Goal: Find specific page/section: Find specific page/section

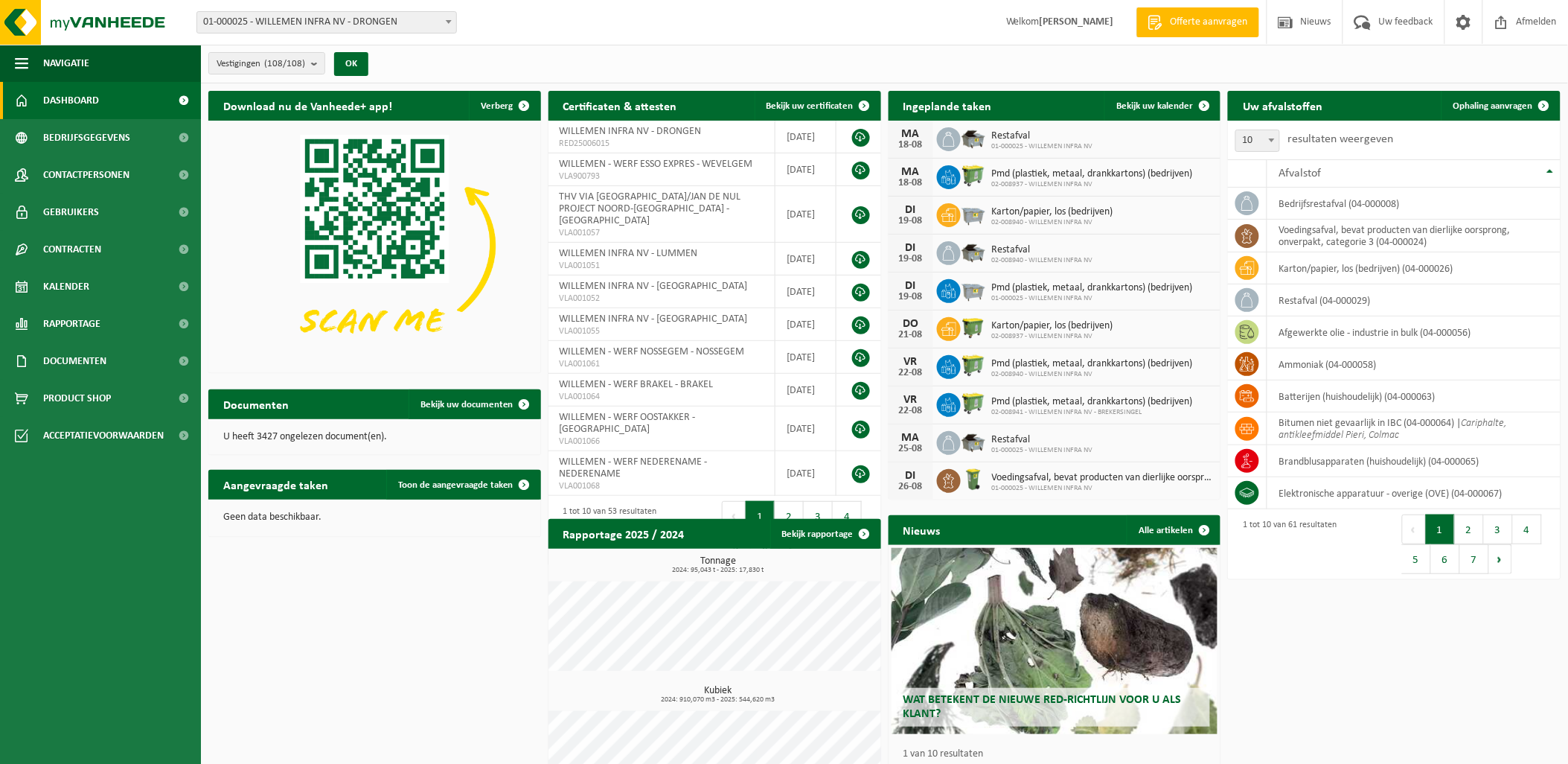
scroll to position [50, 0]
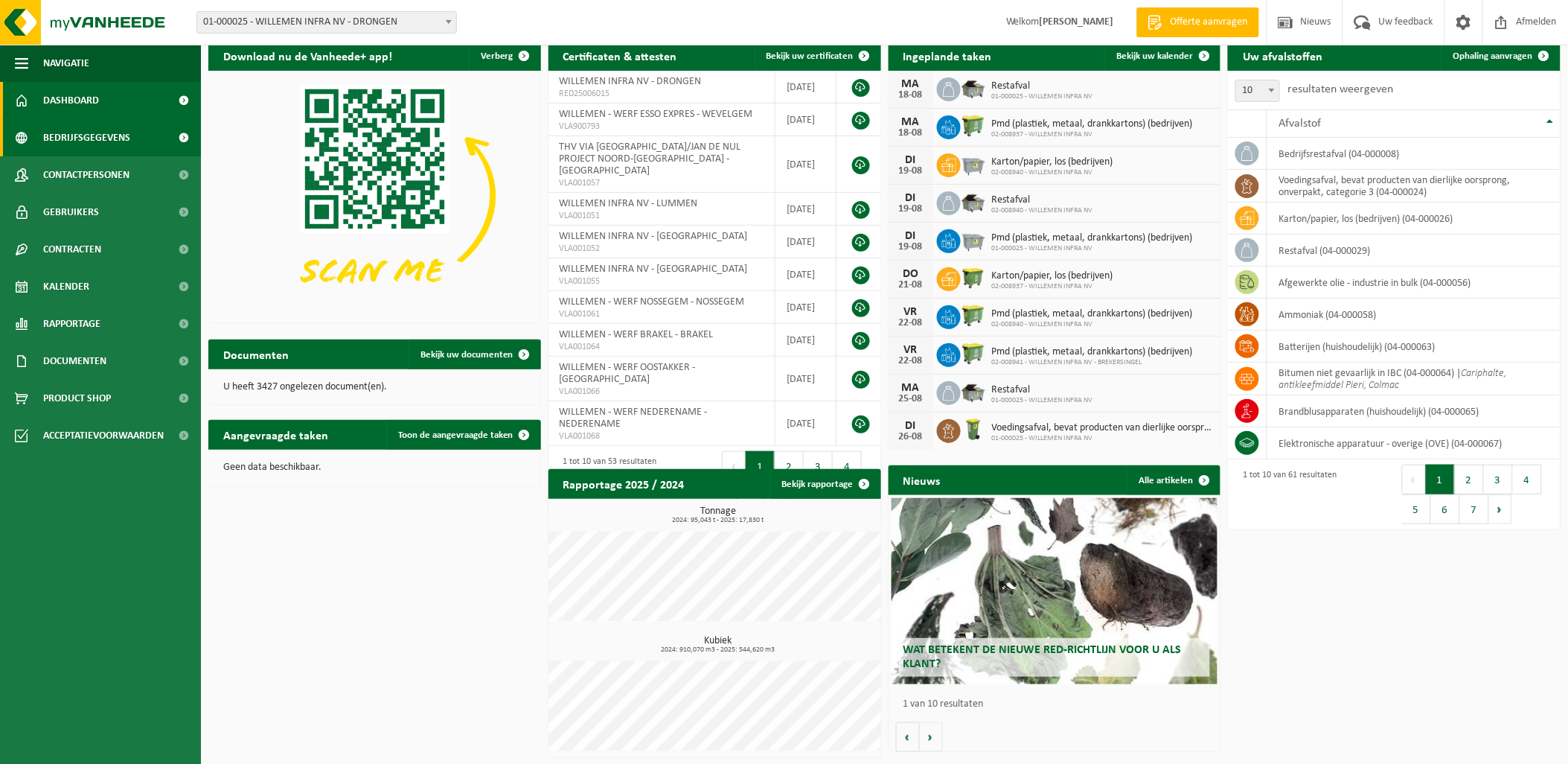
click at [164, 141] on link "Bedrijfsgegevens" at bounding box center [100, 137] width 201 height 37
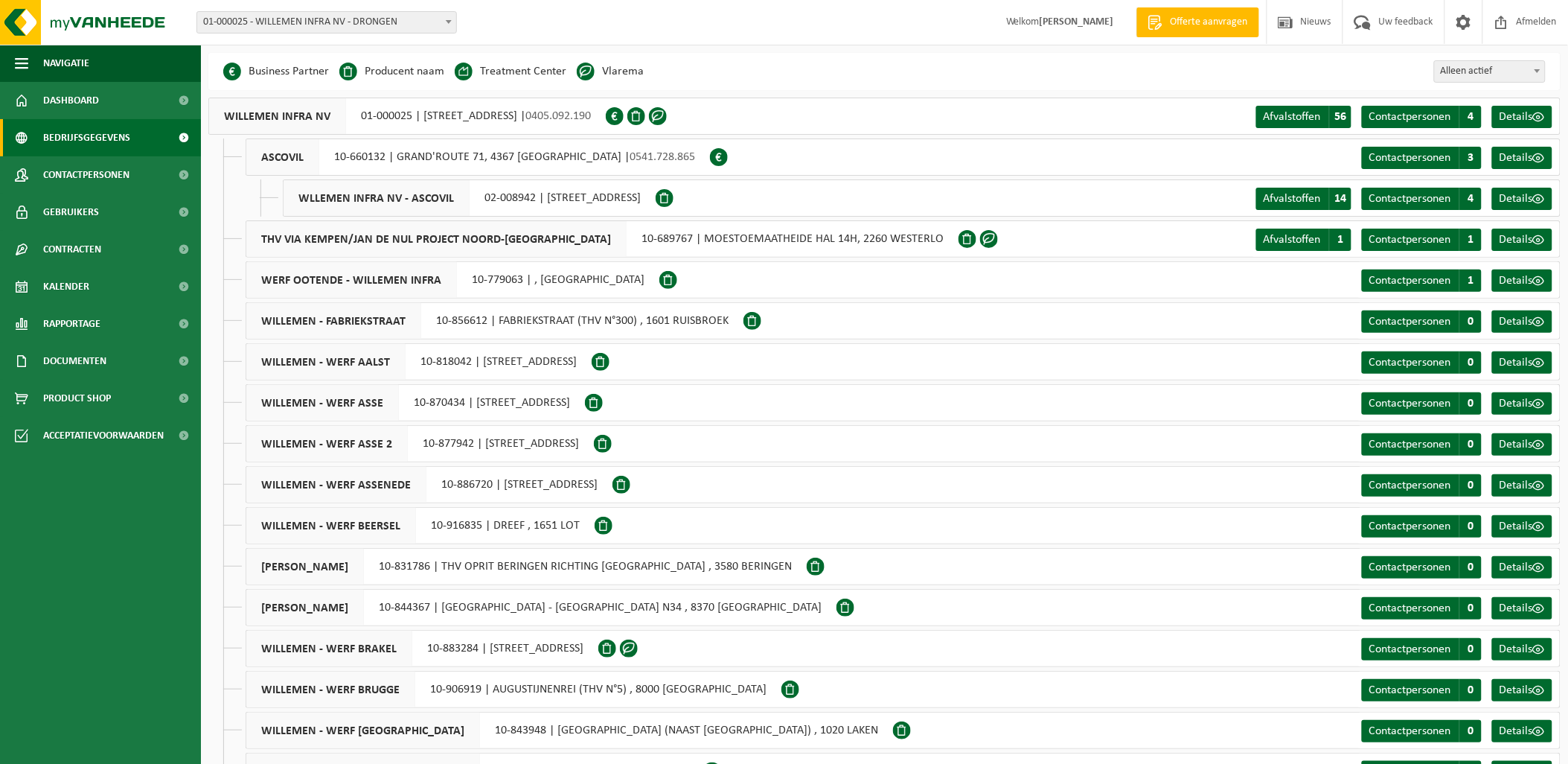
click at [1107, 78] on div "Business Partner Producent naam Treatment Center Data Center Gearchiveerd Vlare…" at bounding box center [884, 71] width 1352 height 37
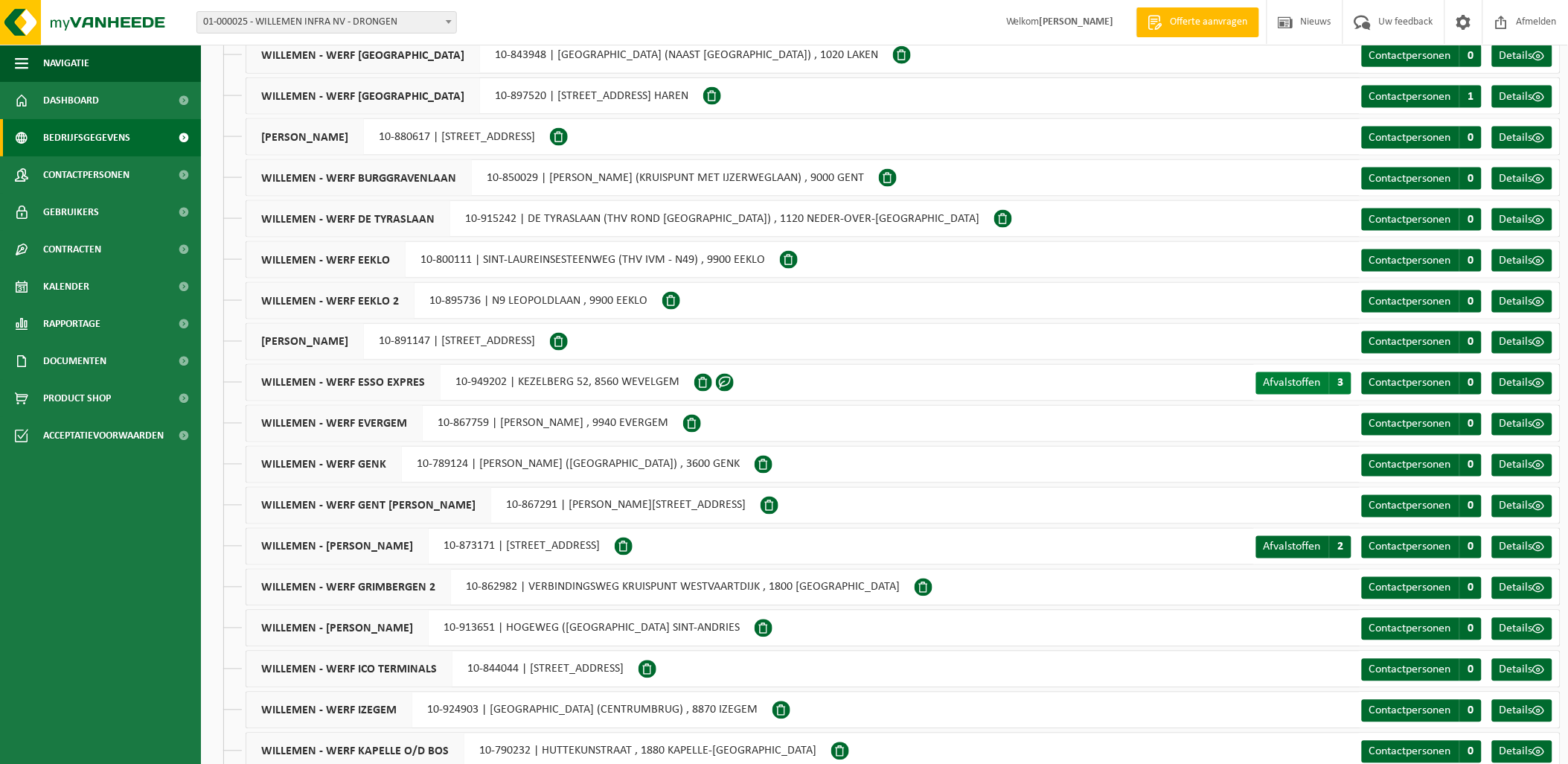
click at [1296, 386] on span "Afvalstoffen" at bounding box center [1292, 384] width 57 height 12
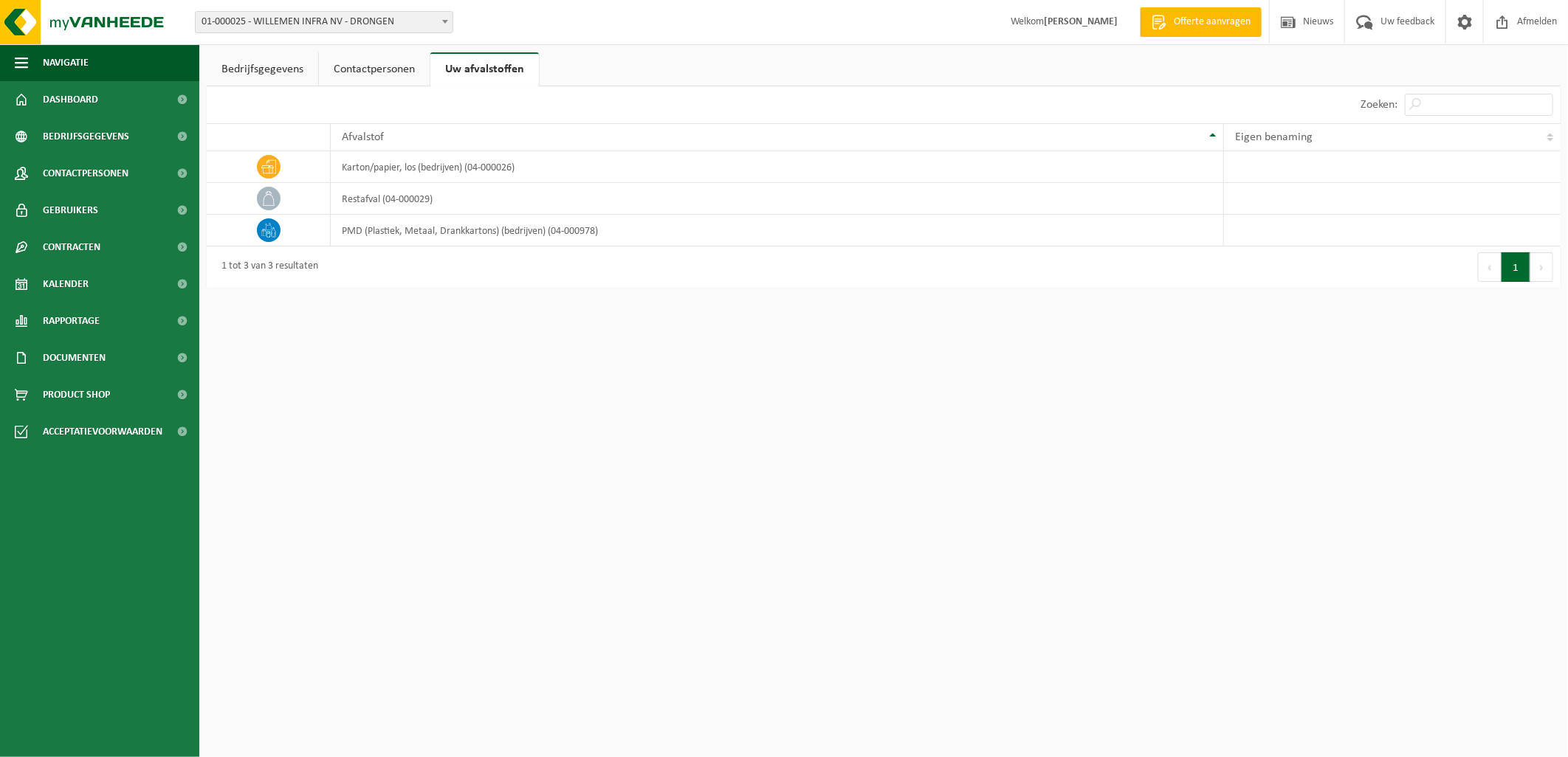
click at [281, 82] on link "Bedrijfsgegevens" at bounding box center [262, 69] width 112 height 34
